Goal: Task Accomplishment & Management: Use online tool/utility

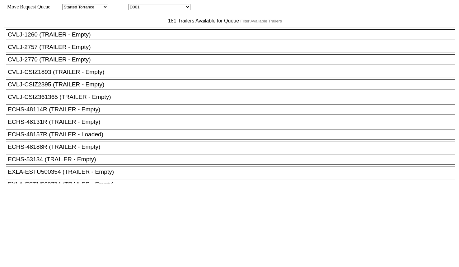
click at [239, 24] on input "text" at bounding box center [266, 21] width 55 height 7
paste input "c"
click at [239, 24] on input "text" at bounding box center [266, 21] width 55 height 7
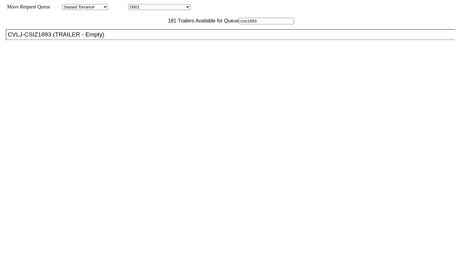
type input "csiz1893"
click at [131, 38] on div "CVLJ-CSIZ1893 (TRAILER - Empty)" at bounding box center [233, 34] width 451 height 7
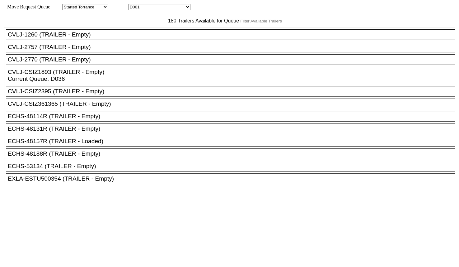
click at [239, 24] on input "text" at bounding box center [266, 21] width 55 height 7
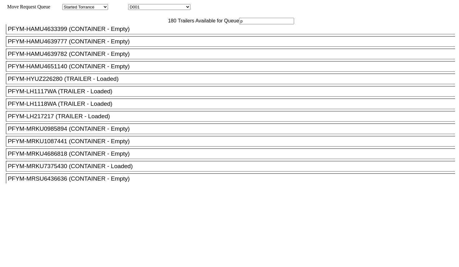
scroll to position [1519, 0]
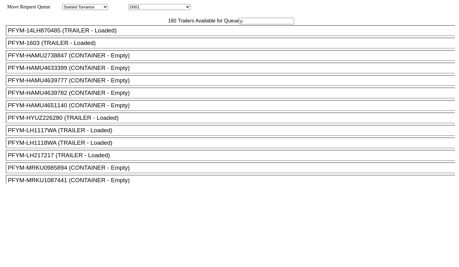
type input "p"
click at [116, 9] on div "PFLP-M1110 (TRAILER - Empty)" at bounding box center [233, 5] width 451 height 7
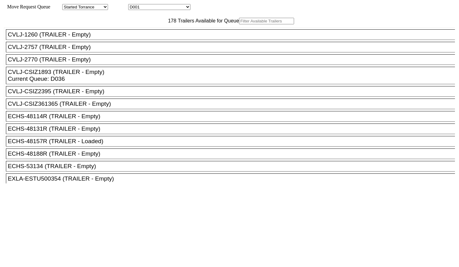
click at [239, 24] on input "text" at bounding box center [266, 21] width 55 height 7
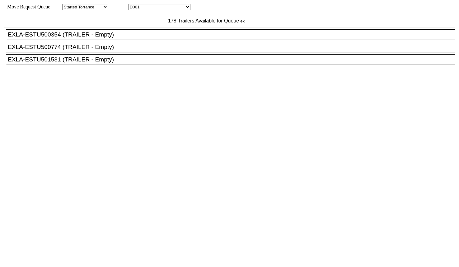
type input "ex"
click at [115, 63] on div "EXLA-ESTU501531 (TRAILER - Empty)" at bounding box center [233, 59] width 451 height 7
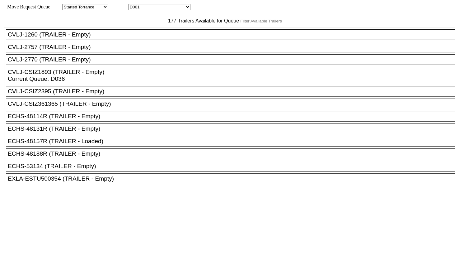
click at [239, 24] on input "text" at bounding box center [266, 21] width 55 height 7
paste input "EMHU644417"
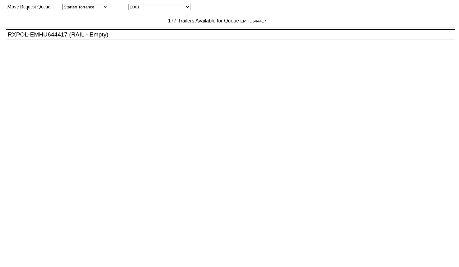
type input "EMHU644417"
click at [135, 38] on div "RXPOL-EMHU644417 (RAIL - Empty)" at bounding box center [233, 34] width 451 height 7
